Goal: Task Accomplishment & Management: Manage account settings

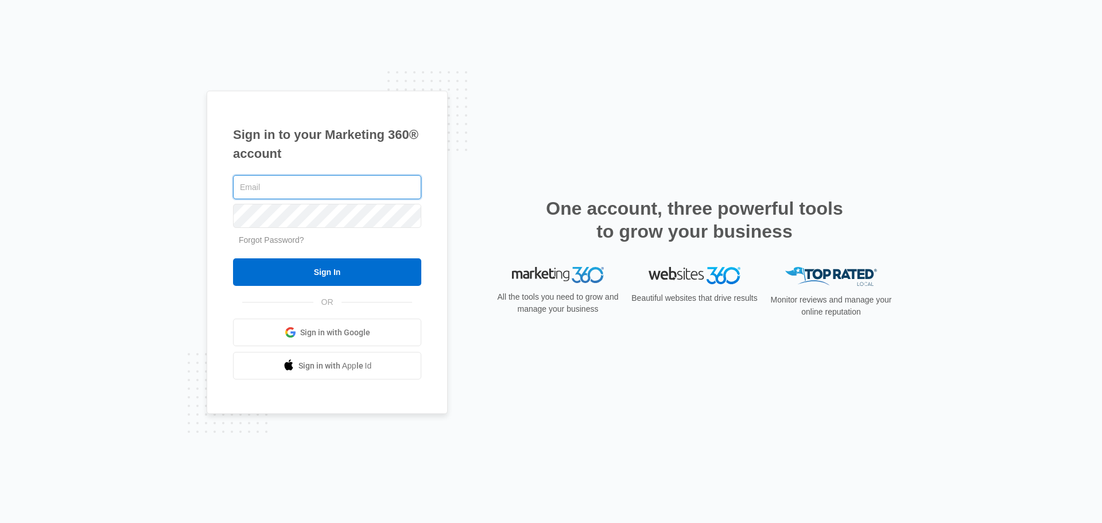
type input "[EMAIL_ADDRESS][DOMAIN_NAME]"
click at [351, 277] on input "Sign In" at bounding box center [327, 272] width 188 height 28
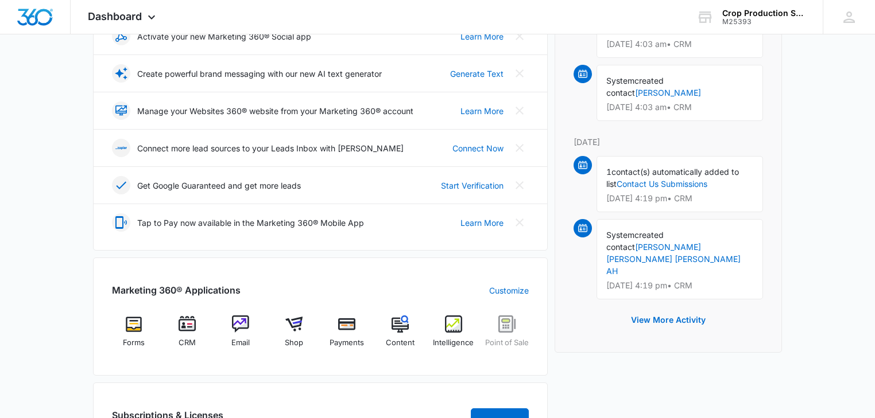
scroll to position [276, 0]
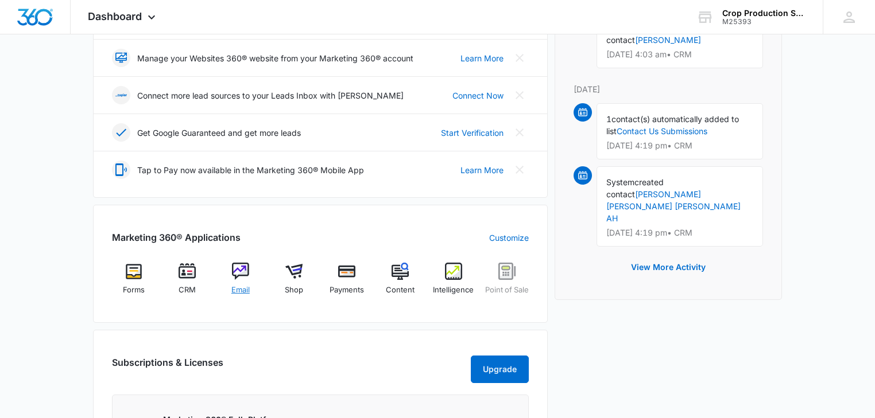
click at [239, 266] on img at bounding box center [240, 271] width 17 height 17
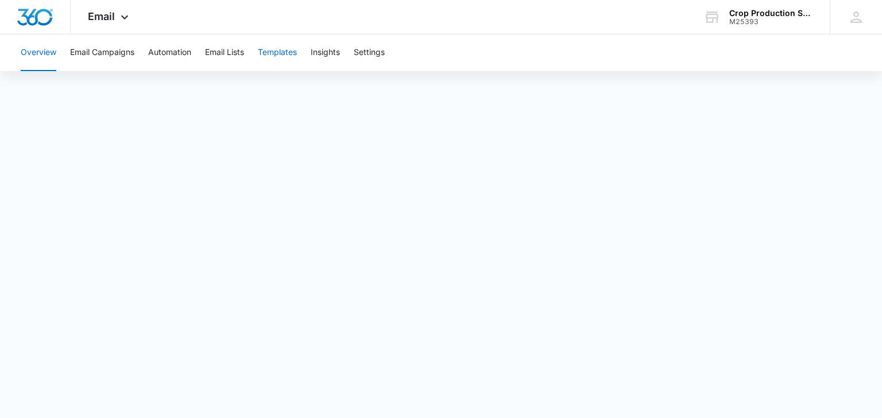
click at [271, 52] on button "Templates" at bounding box center [277, 52] width 39 height 37
